Goal: Transaction & Acquisition: Purchase product/service

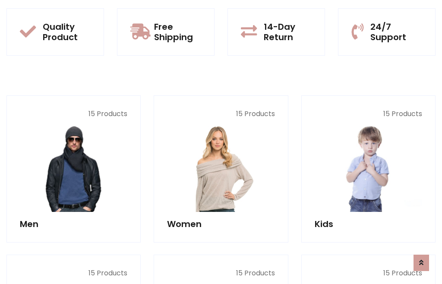
scroll to position [704, 0]
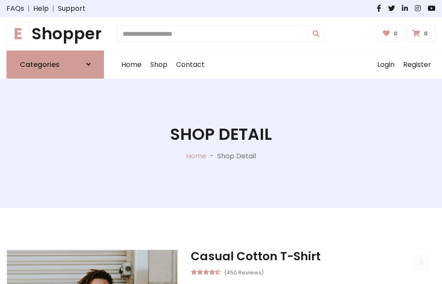
click at [55, 34] on h1 "E Shopper" at bounding box center [55, 33] width 98 height 19
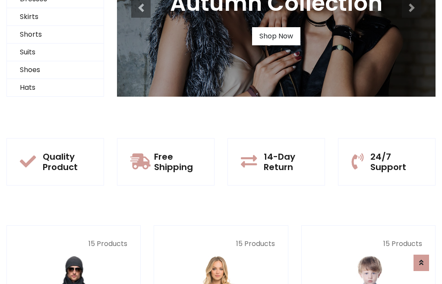
scroll to position [83, 0]
